Goal: Find specific page/section: Find specific page/section

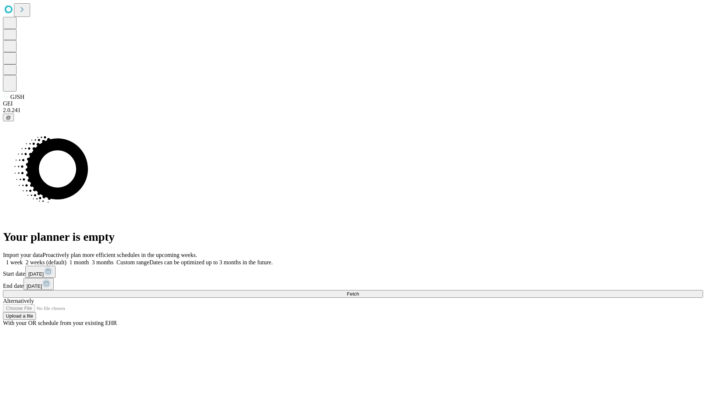
click at [359, 291] on span "Fetch" at bounding box center [353, 294] width 12 height 6
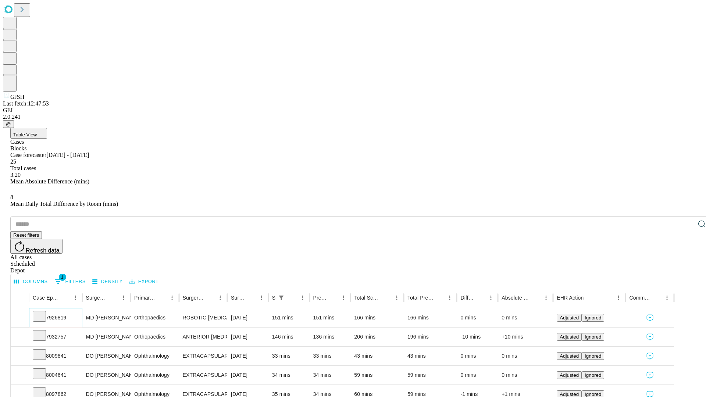
click at [43, 312] on icon at bounding box center [39, 315] width 7 height 7
